Goal: Task Accomplishment & Management: Manage account settings

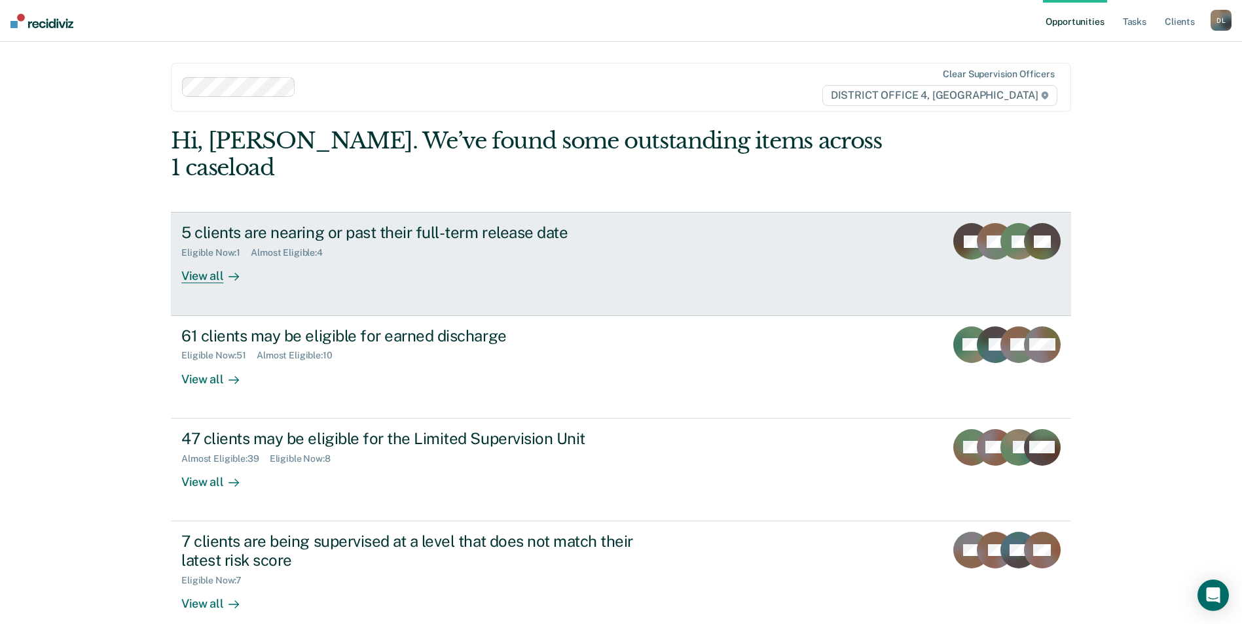
click at [211, 259] on div "View all" at bounding box center [217, 272] width 73 height 26
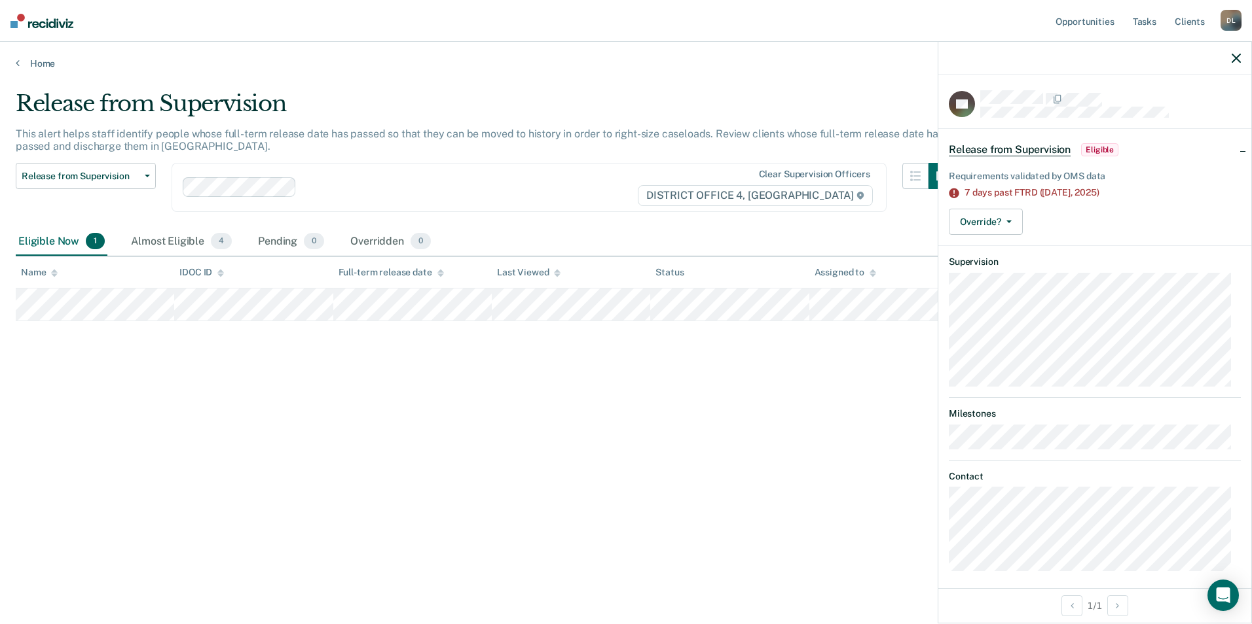
click at [1227, 58] on div at bounding box center [1094, 58] width 313 height 33
click at [1236, 58] on icon "button" at bounding box center [1235, 58] width 9 height 9
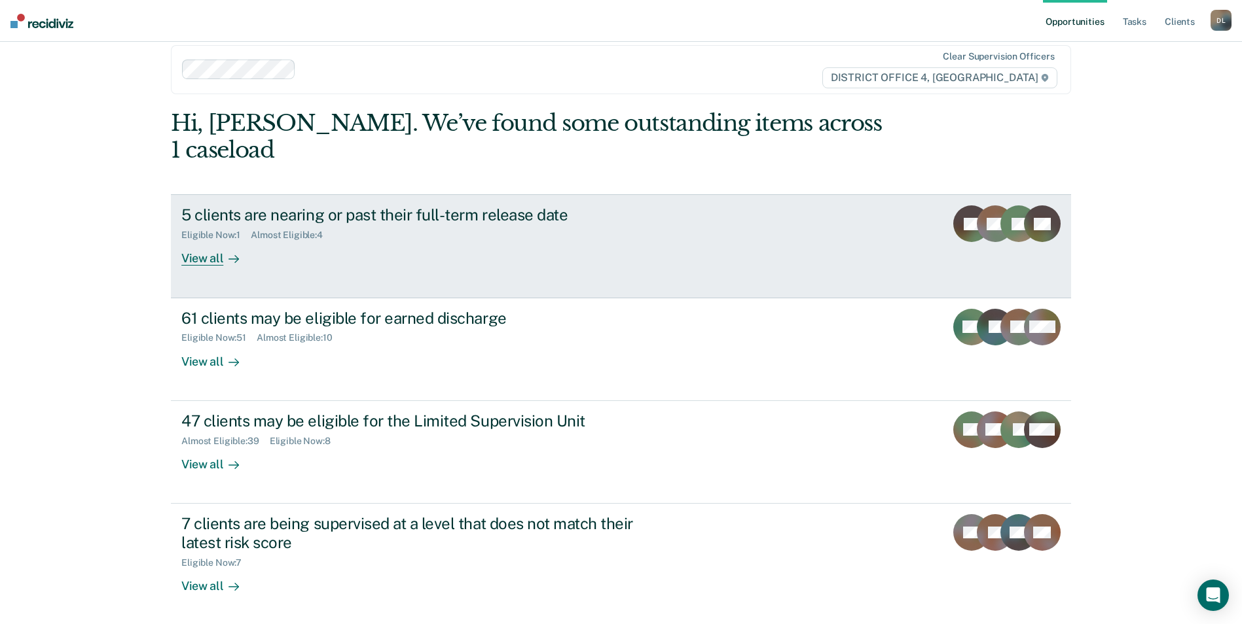
scroll to position [16, 0]
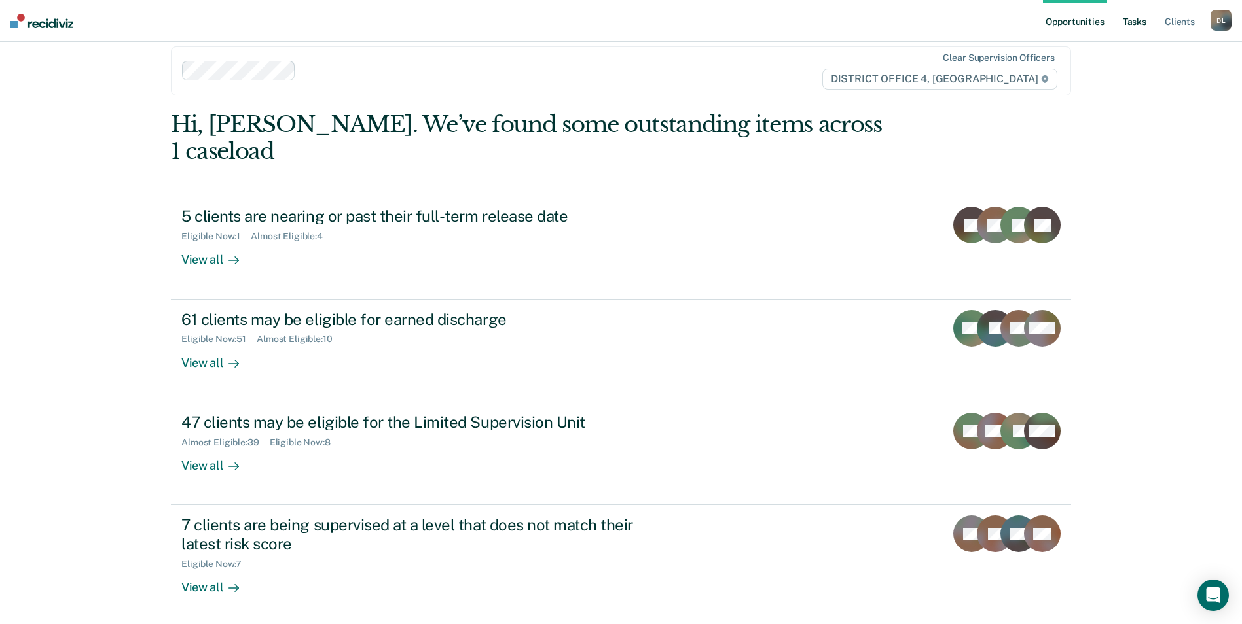
click at [1123, 19] on link "Tasks" at bounding box center [1134, 21] width 29 height 42
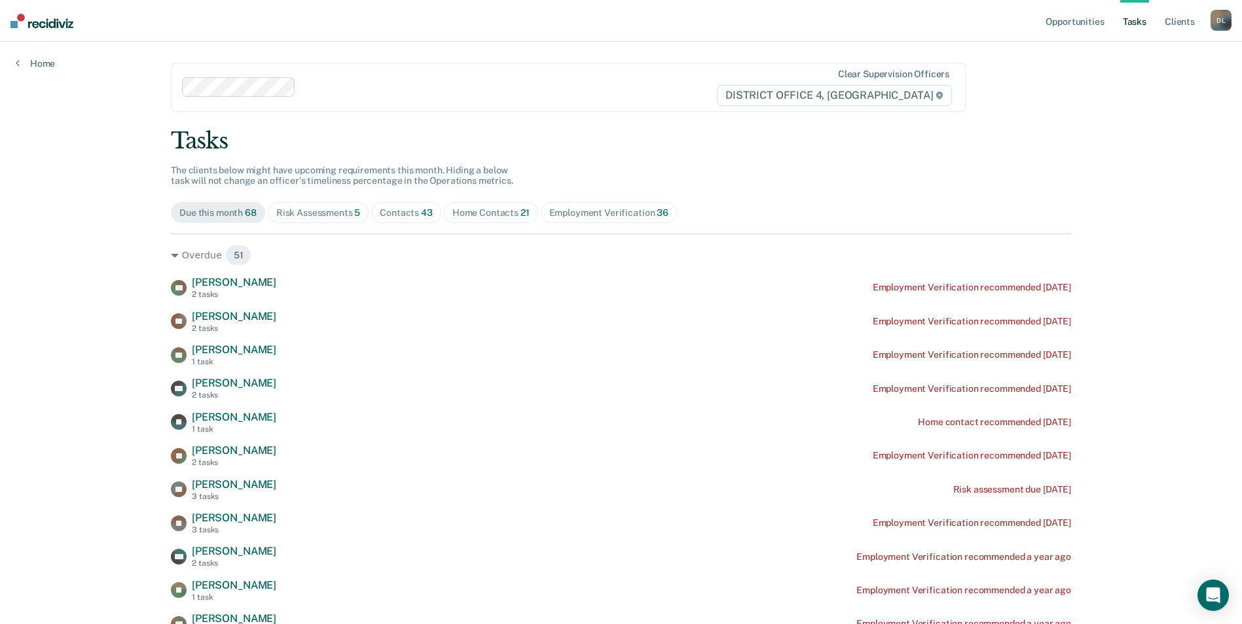
click at [308, 213] on div "Risk Assessments 5" at bounding box center [318, 212] width 84 height 11
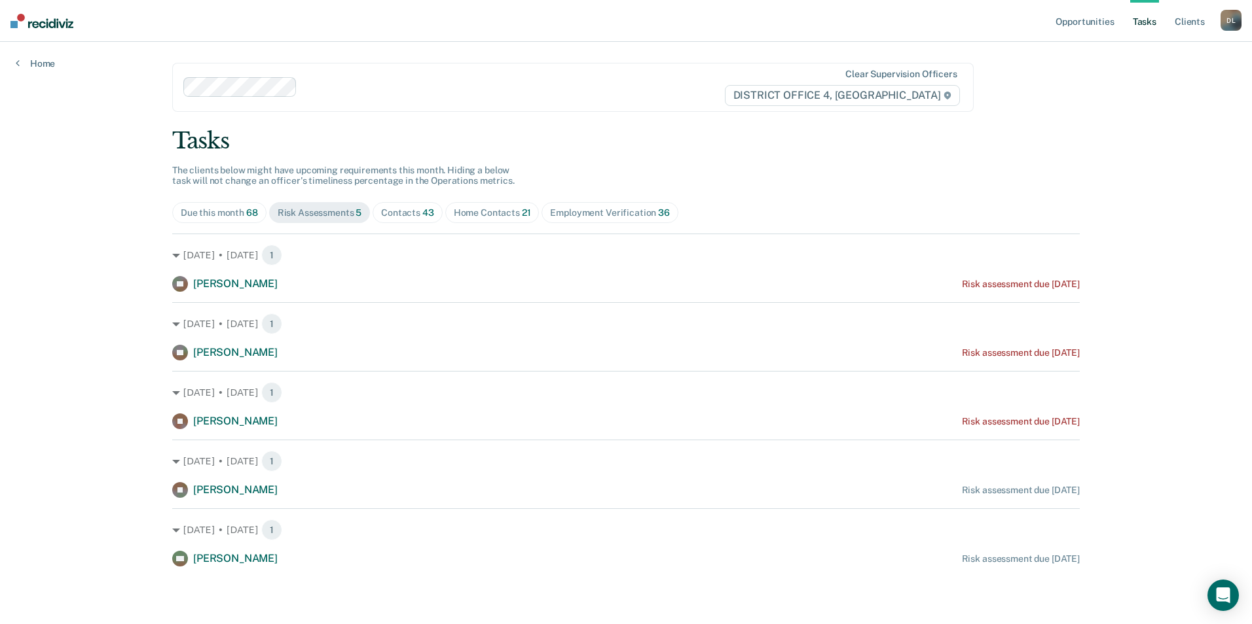
click at [418, 211] on div "Contacts 43" at bounding box center [407, 212] width 53 height 11
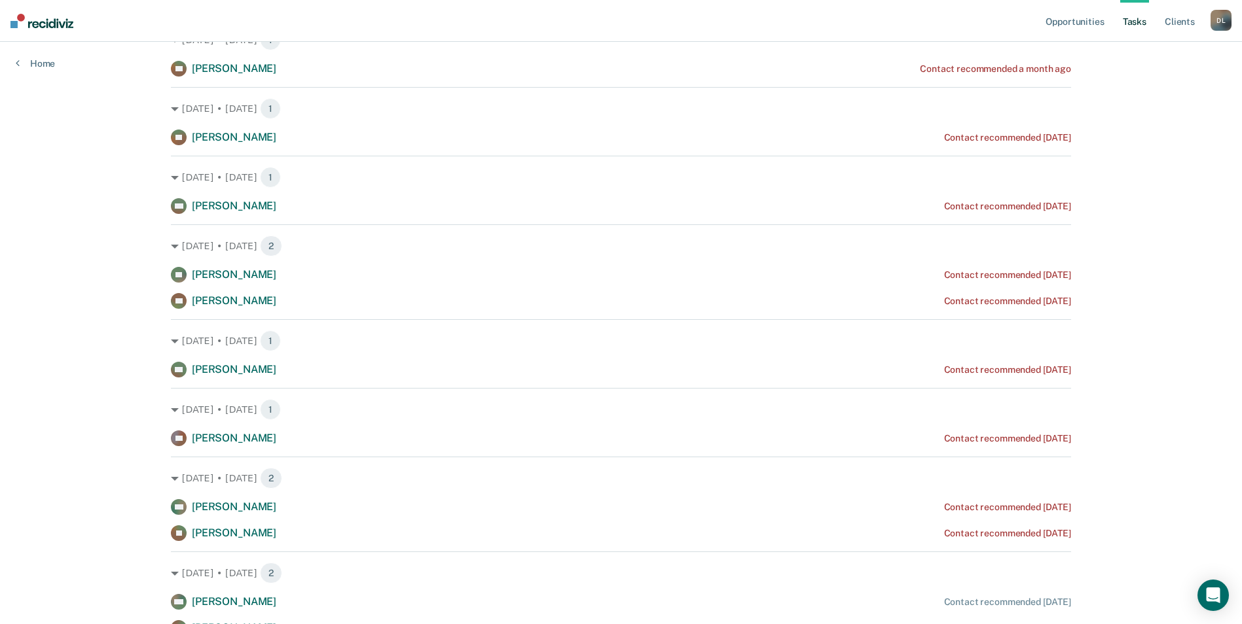
scroll to position [851, 0]
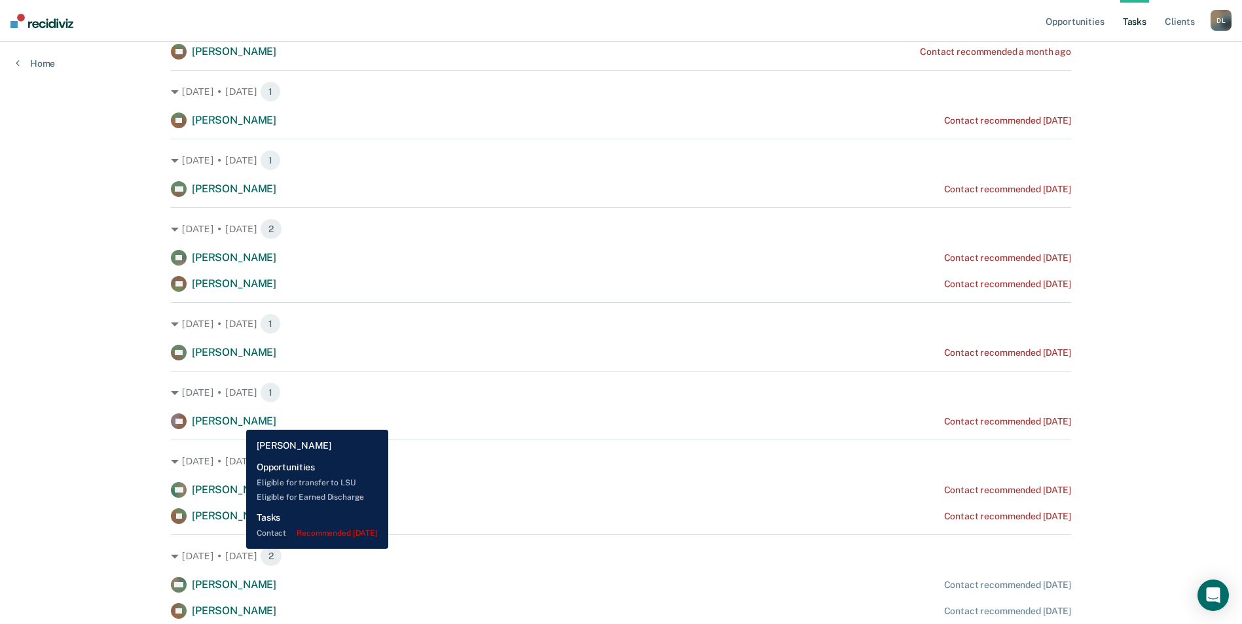
click at [236, 419] on span "[PERSON_NAME]" at bounding box center [234, 421] width 84 height 12
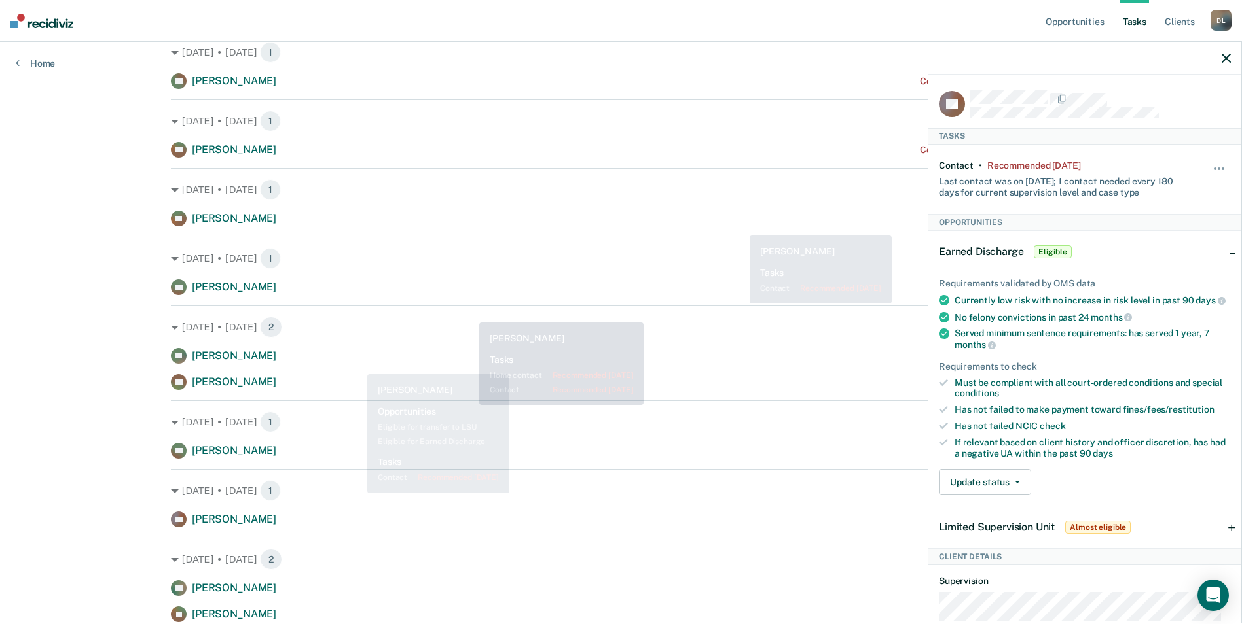
scroll to position [725, 0]
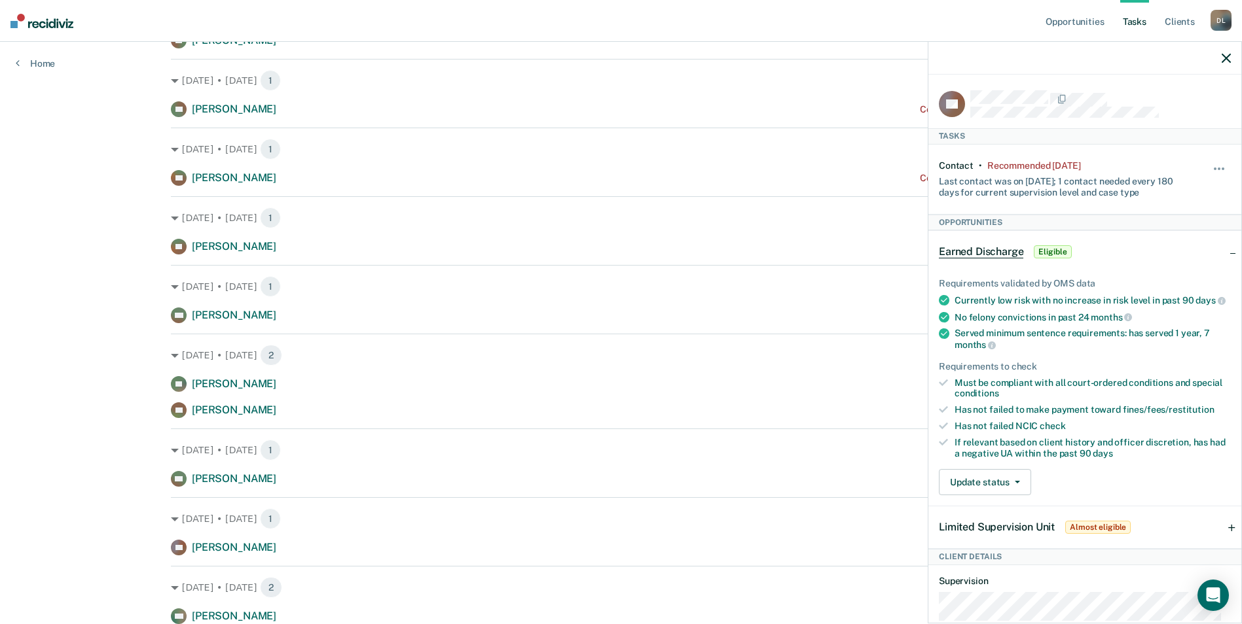
click at [1231, 59] on div at bounding box center [1084, 58] width 313 height 33
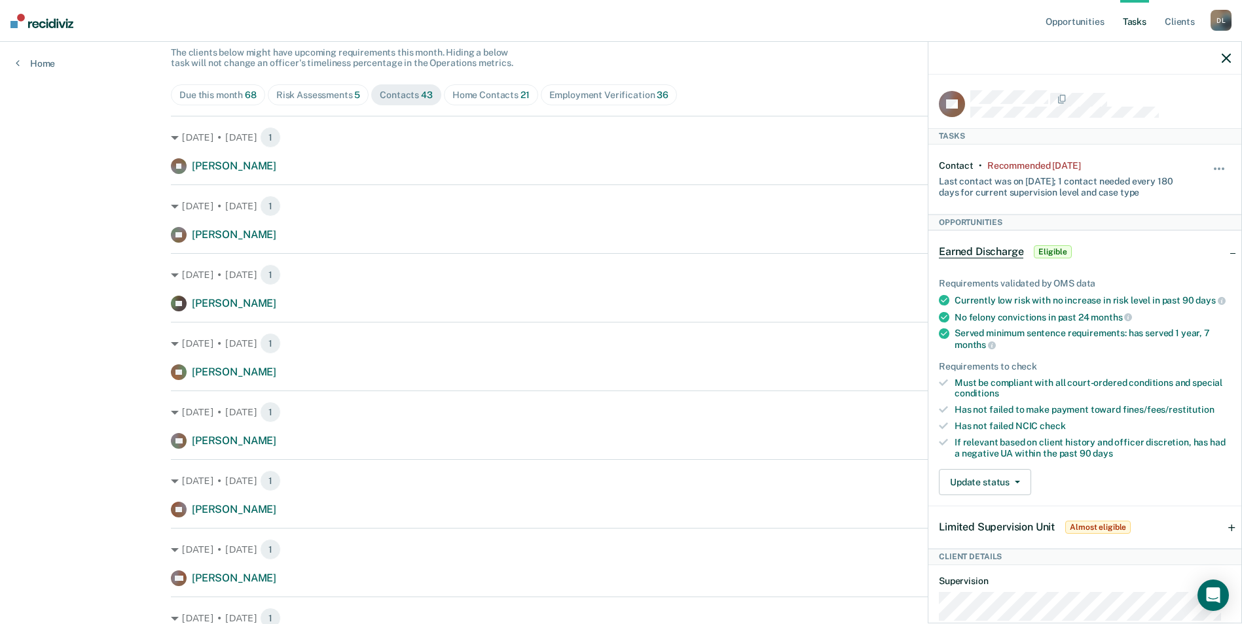
scroll to position [70, 0]
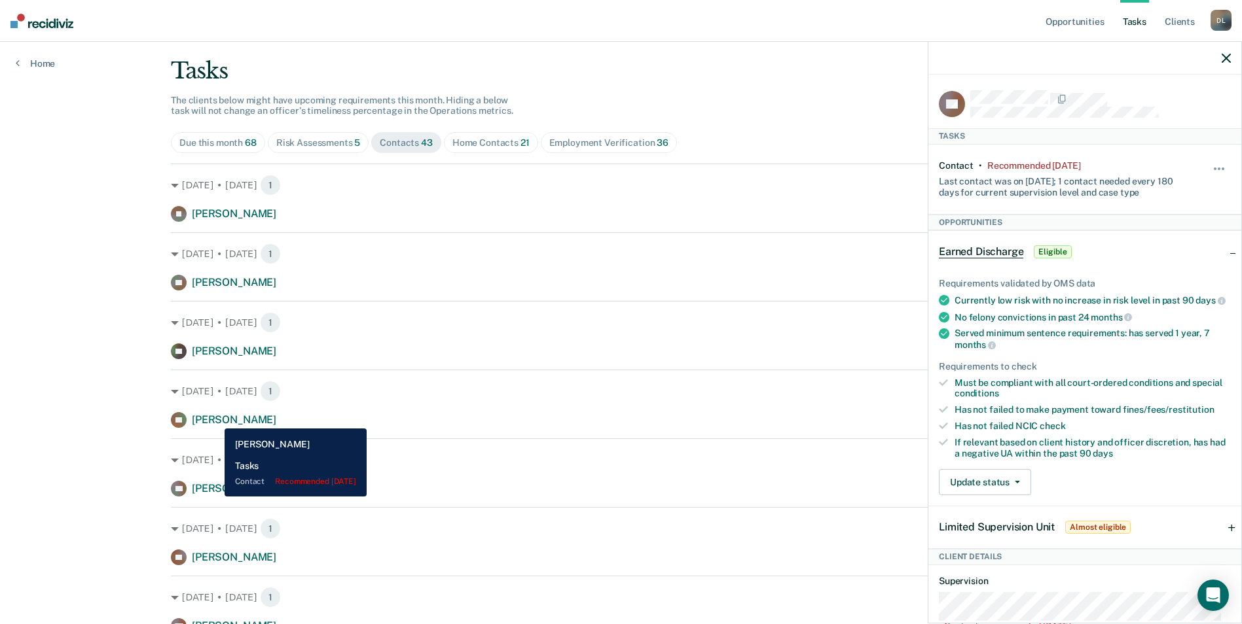
click at [215, 419] on span "[PERSON_NAME]" at bounding box center [234, 420] width 84 height 12
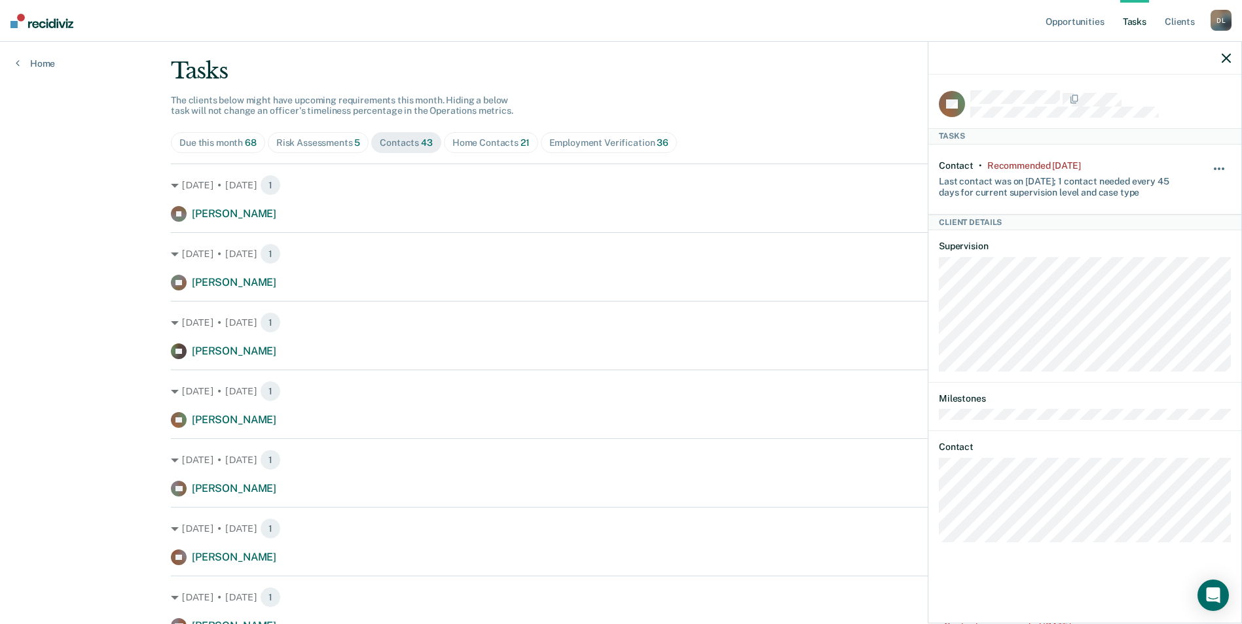
click at [1221, 168] on button "button" at bounding box center [1219, 175] width 22 height 21
click at [1170, 250] on button "30 days" at bounding box center [1183, 252] width 94 height 21
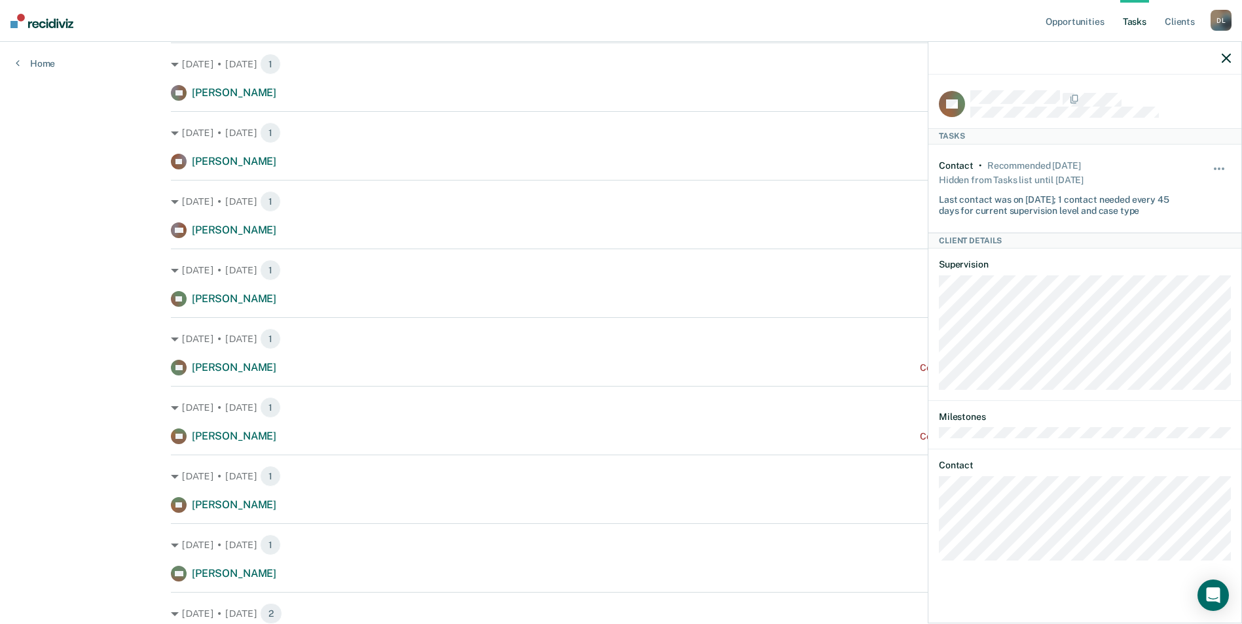
scroll to position [528, 0]
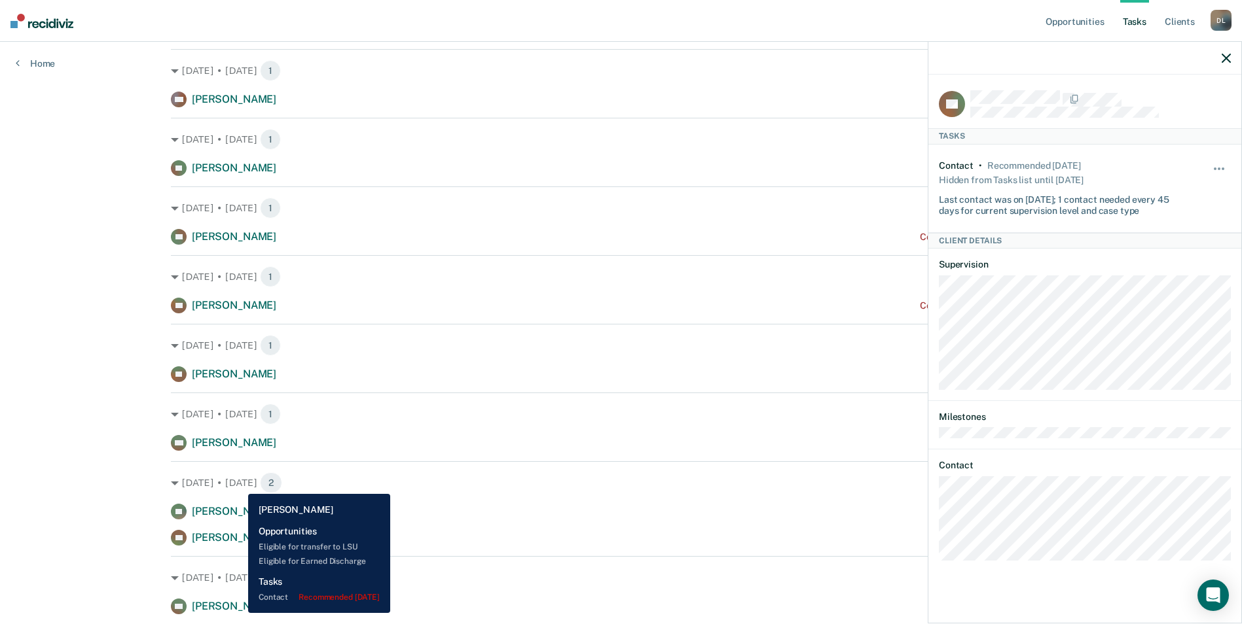
click at [238, 611] on span "[PERSON_NAME]" at bounding box center [234, 606] width 84 height 12
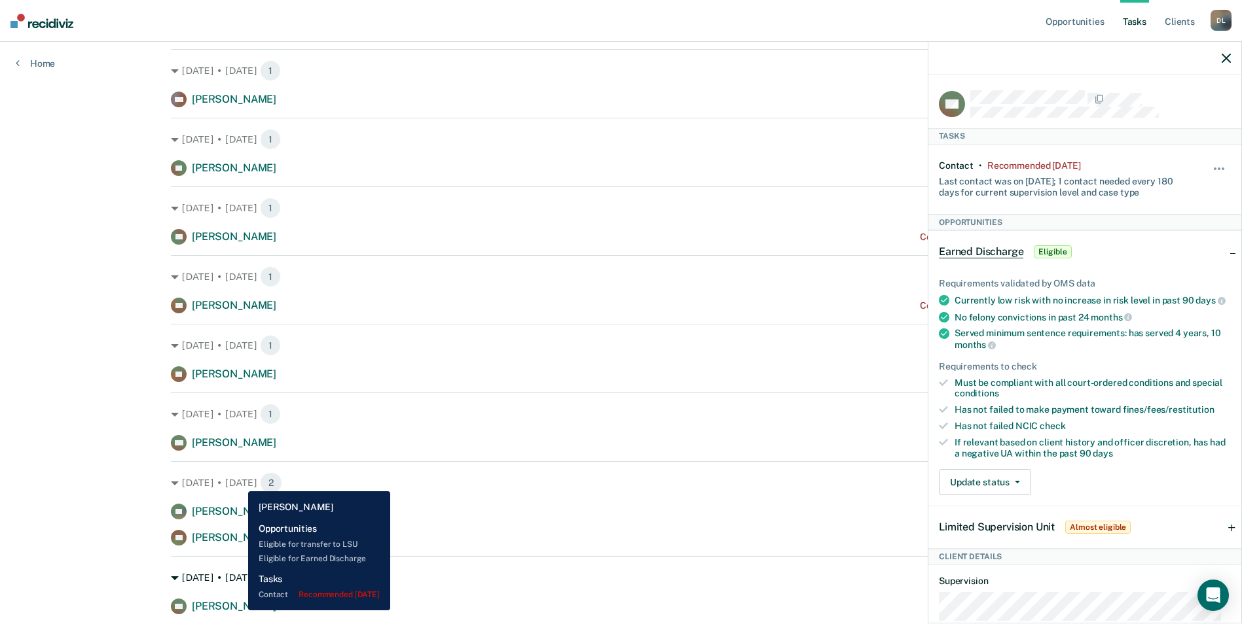
drag, startPoint x: 238, startPoint y: 611, endPoint x: 684, endPoint y: 573, distance: 447.3
click at [686, 581] on div "[DATE] • [DATE] 1" at bounding box center [621, 578] width 900 height 21
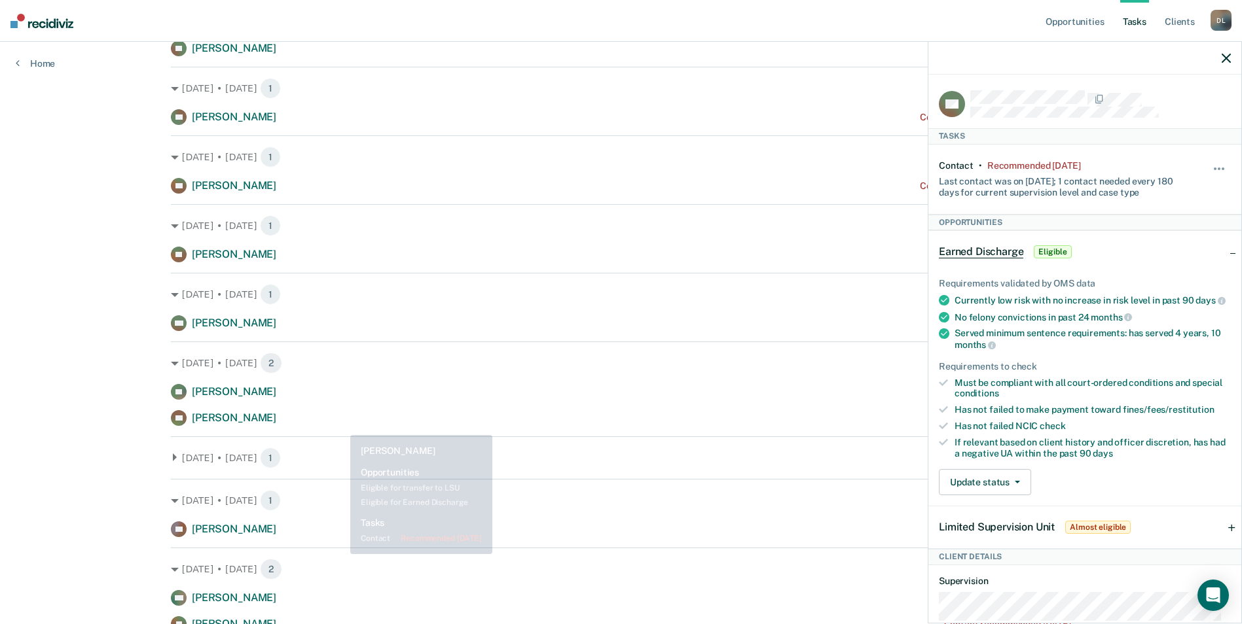
scroll to position [659, 0]
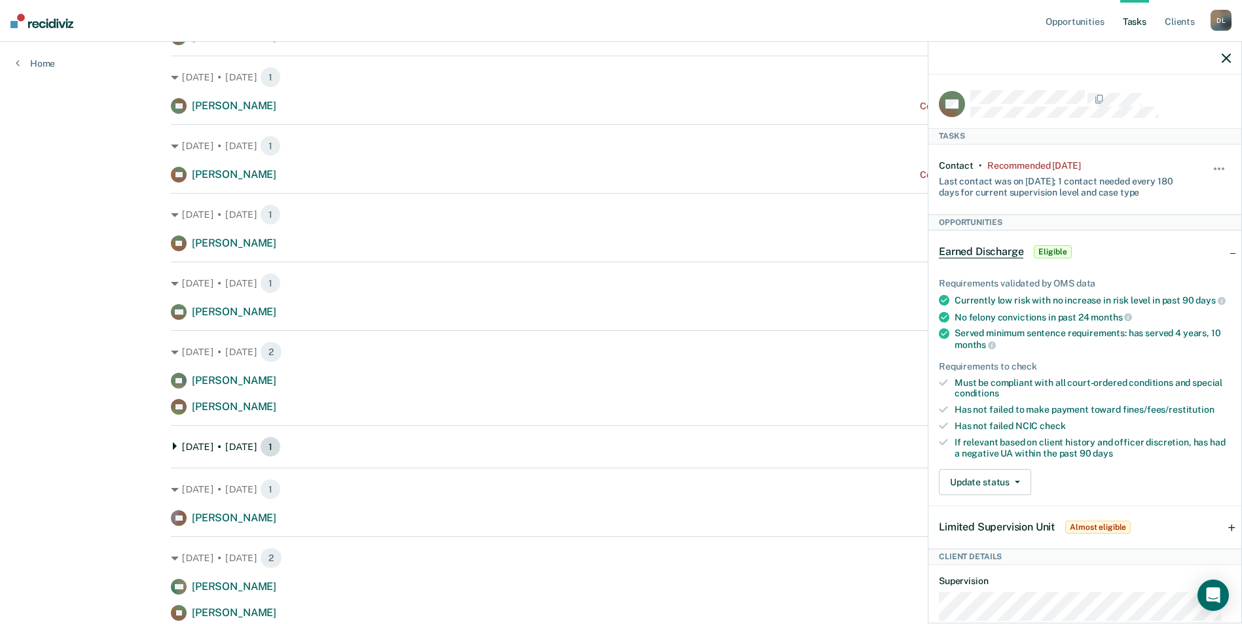
click at [191, 456] on div "[DATE] • [DATE] 1" at bounding box center [621, 447] width 900 height 21
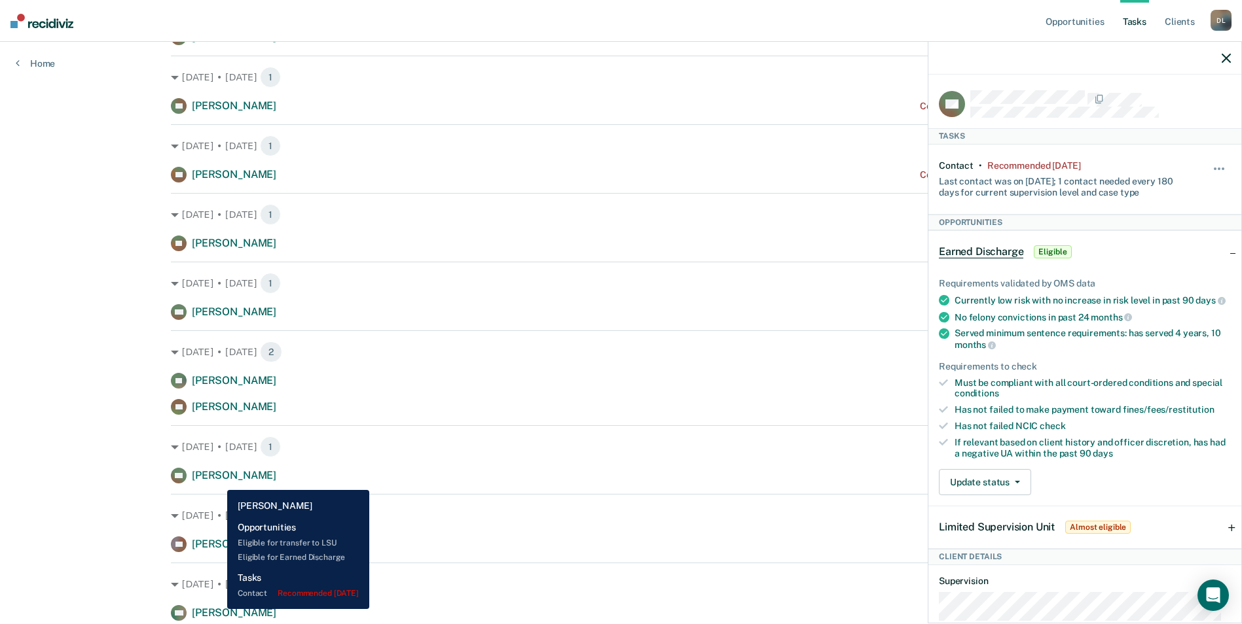
click at [217, 480] on span "[PERSON_NAME]" at bounding box center [234, 475] width 84 height 12
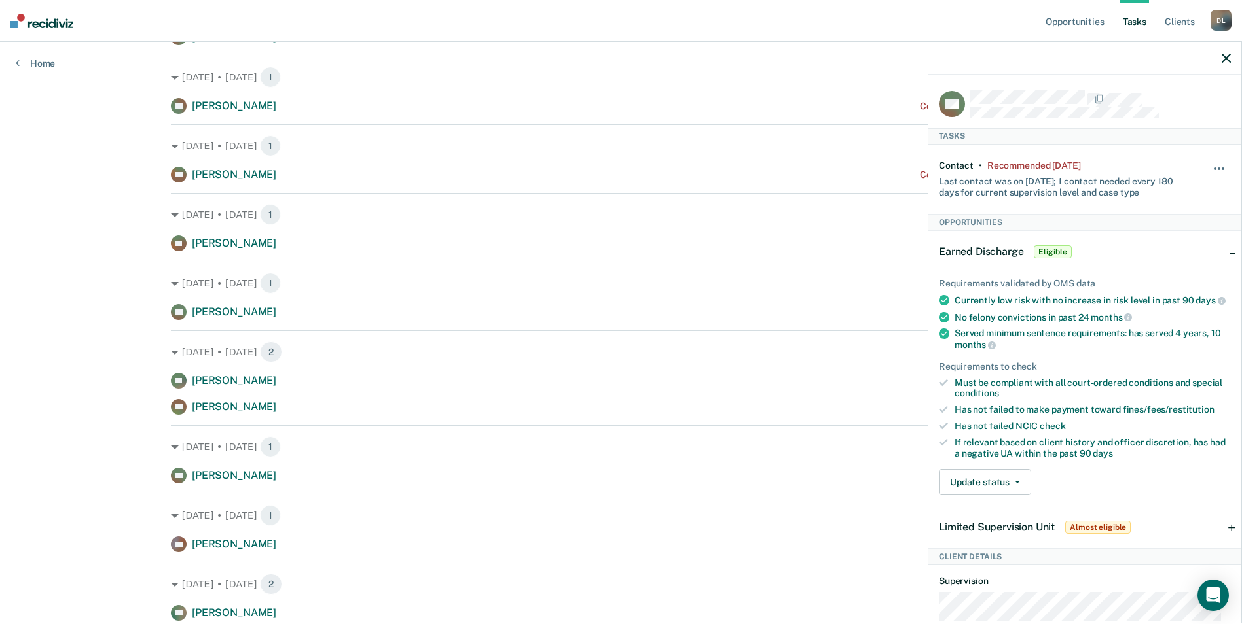
click at [1211, 165] on button "button" at bounding box center [1219, 175] width 22 height 21
click at [1173, 253] on button "30 days" at bounding box center [1183, 252] width 94 height 21
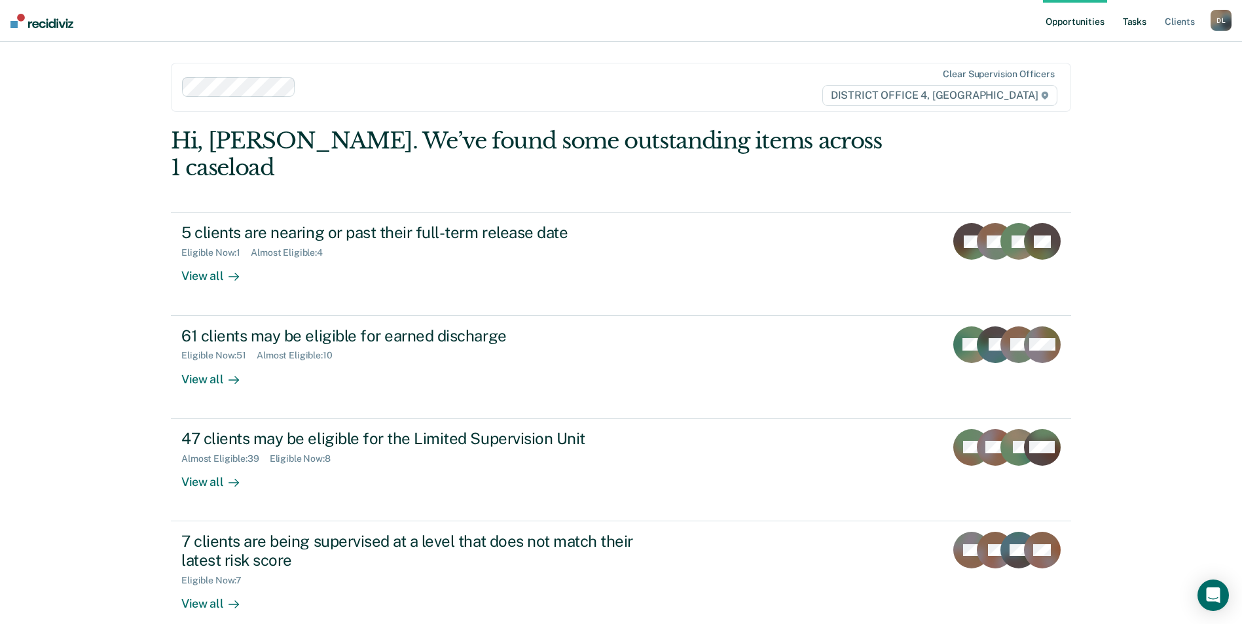
drag, startPoint x: 1115, startPoint y: 18, endPoint x: 1125, endPoint y: 23, distance: 10.8
click at [1116, 20] on ul "Opportunities Tasks Client s" at bounding box center [1127, 21] width 168 height 42
click at [1137, 20] on link "Tasks" at bounding box center [1134, 21] width 29 height 42
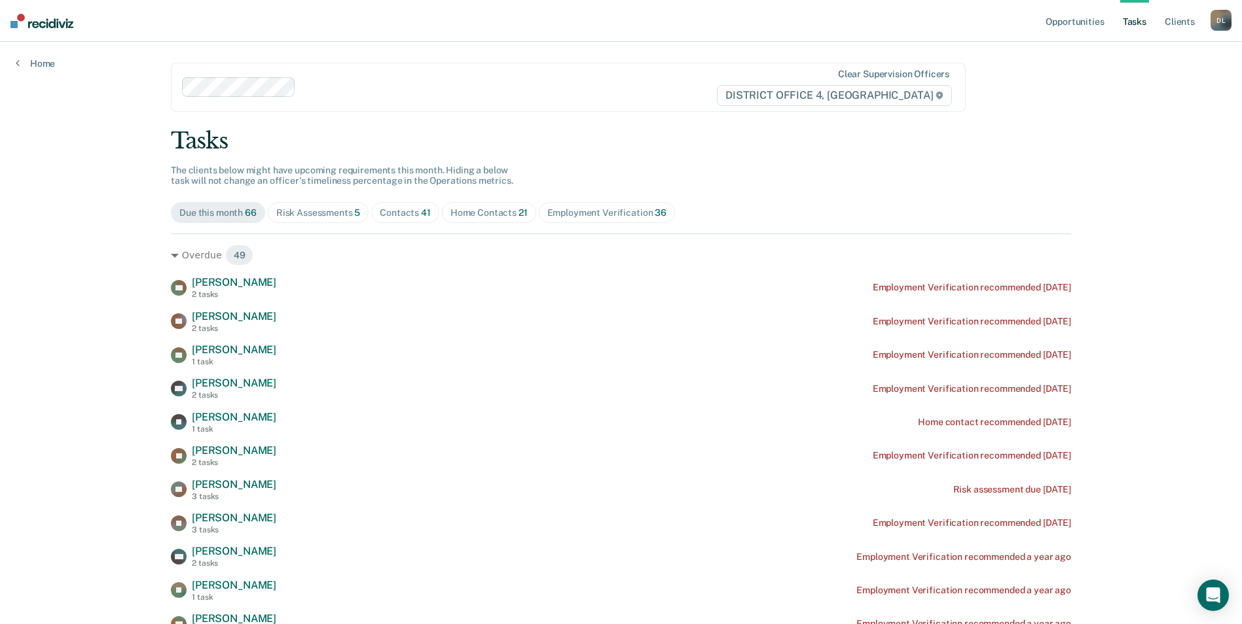
click at [318, 214] on div "Risk Assessments 5" at bounding box center [318, 212] width 84 height 11
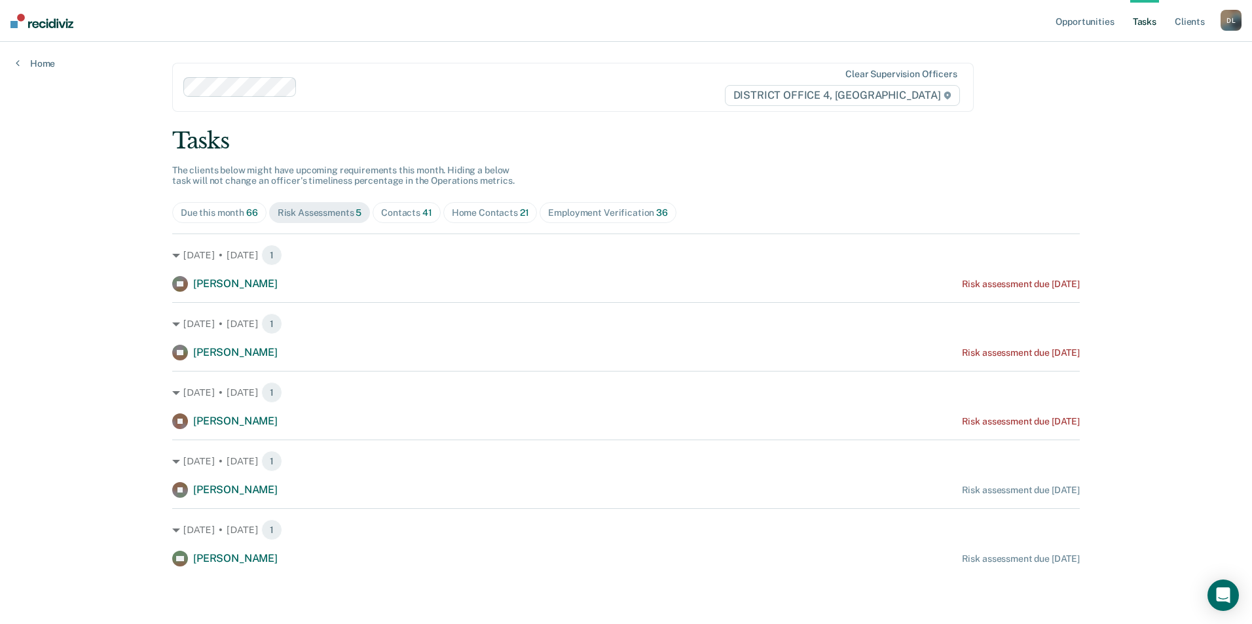
click at [406, 208] on div "Contacts 41" at bounding box center [406, 212] width 51 height 11
click at [478, 208] on div "Home Contacts 21" at bounding box center [488, 212] width 77 height 11
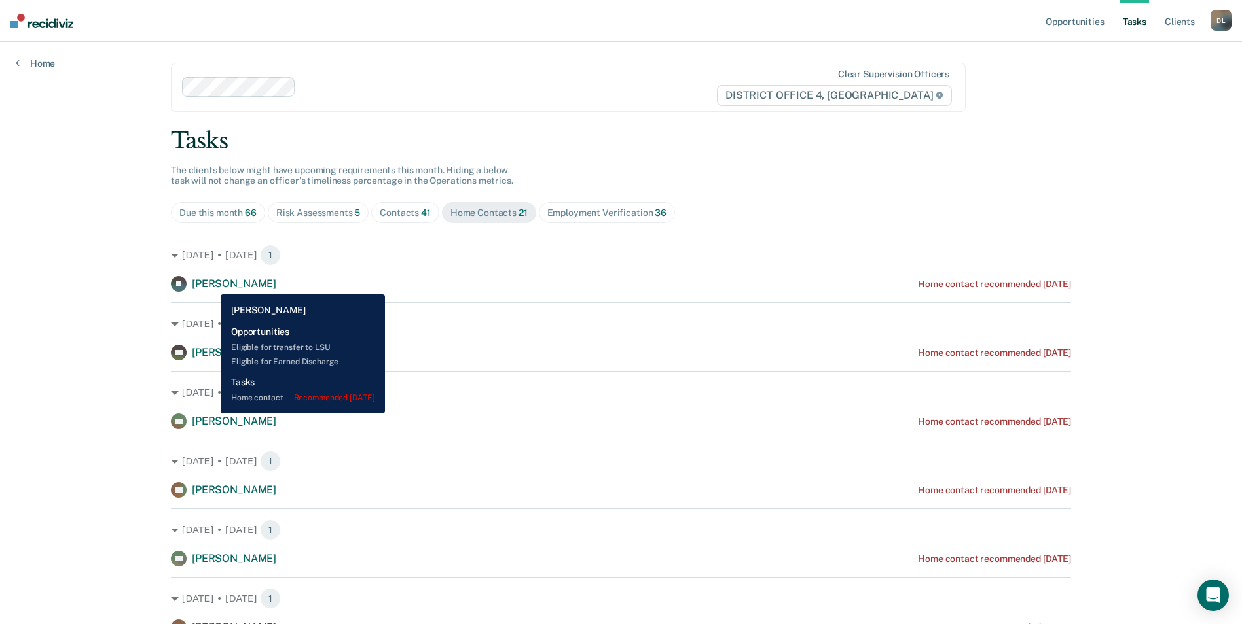
click at [211, 285] on span "[PERSON_NAME]" at bounding box center [234, 284] width 84 height 12
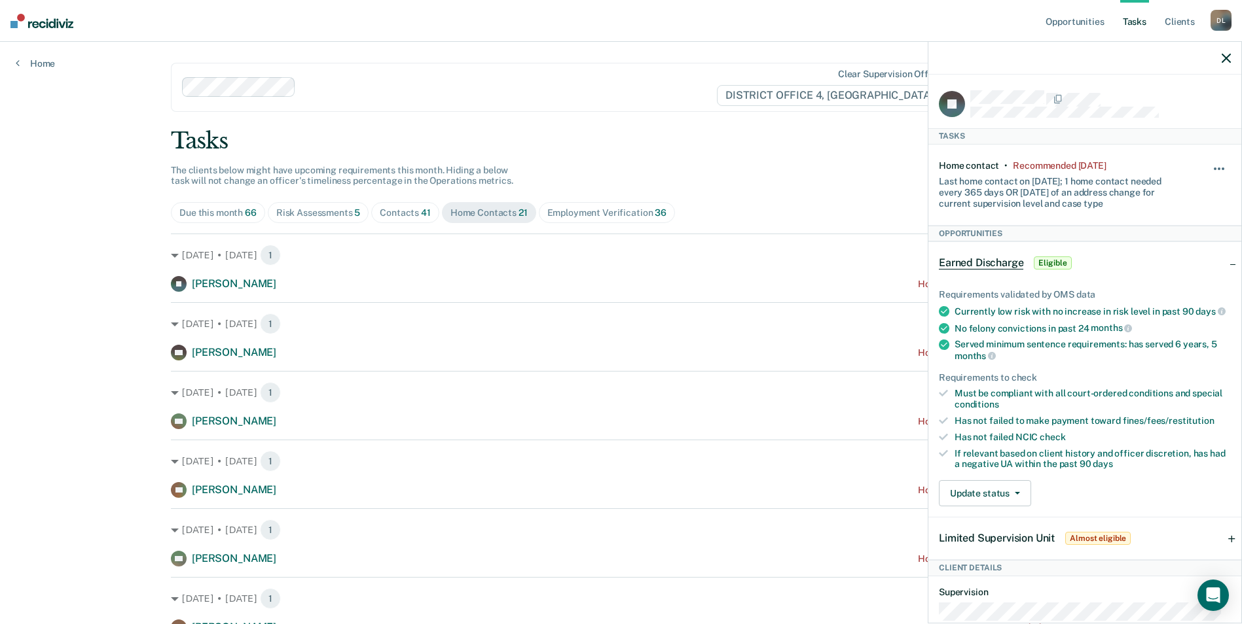
click at [1208, 165] on button "button" at bounding box center [1219, 175] width 22 height 21
click at [1180, 270] on button "90 days" at bounding box center [1183, 272] width 94 height 21
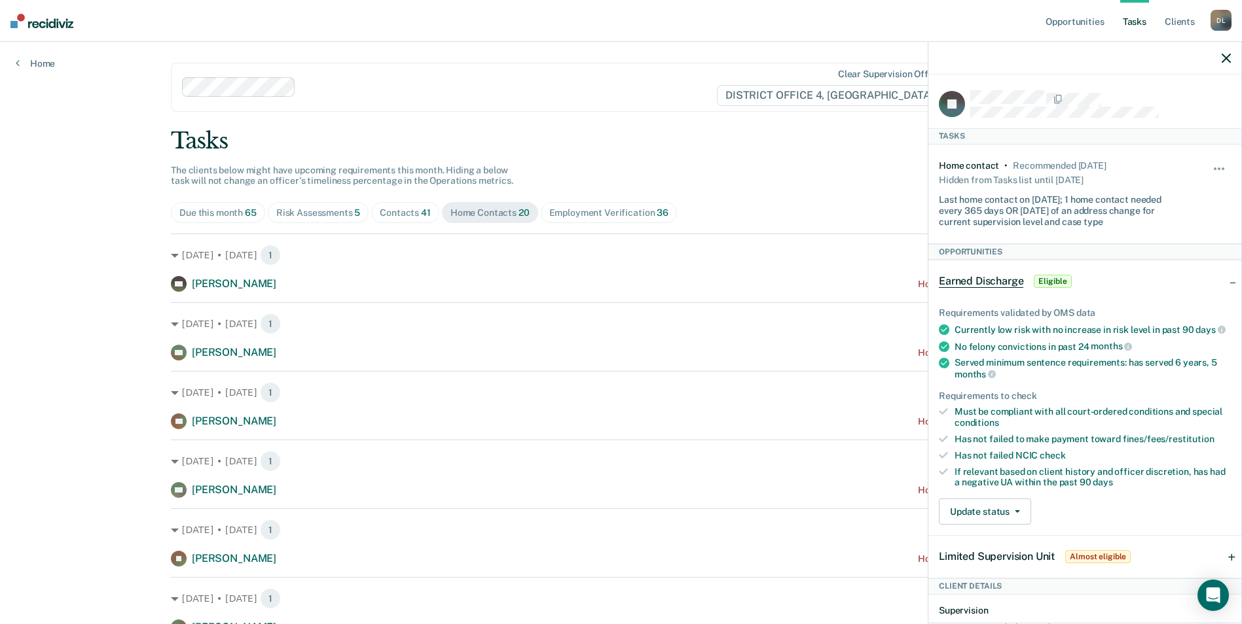
click at [1227, 52] on button "button" at bounding box center [1225, 57] width 9 height 11
